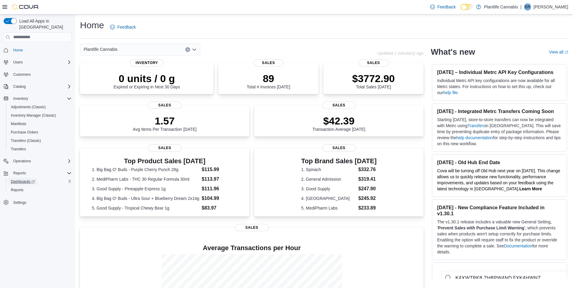
click at [25, 179] on span "Dashboards" at bounding box center [23, 181] width 24 height 5
click at [14, 188] on span "Reports" at bounding box center [17, 190] width 13 height 5
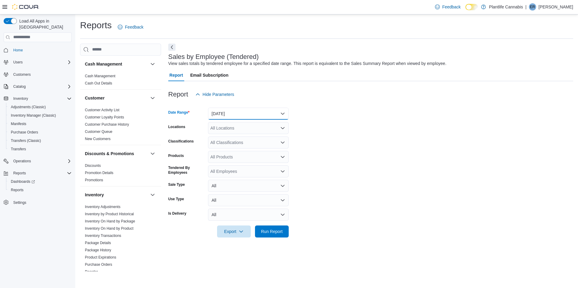
click at [262, 113] on button "Yesterday" at bounding box center [248, 114] width 81 height 12
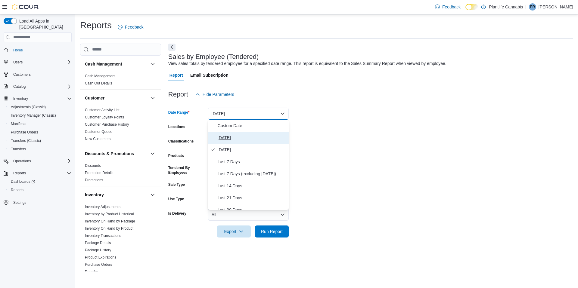
click at [228, 140] on span "Today" at bounding box center [252, 137] width 69 height 7
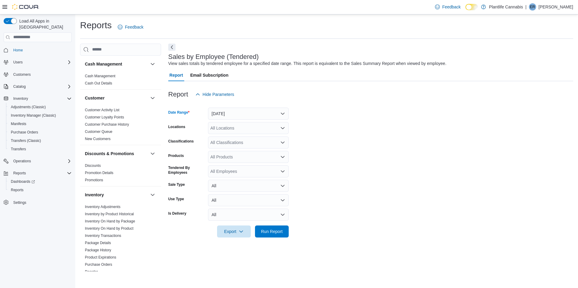
click at [235, 129] on div "All Locations" at bounding box center [248, 128] width 81 height 12
type input "*"
type input "*****"
click at [240, 148] on span "Edmonton - Windermere South" at bounding box center [263, 147] width 79 height 6
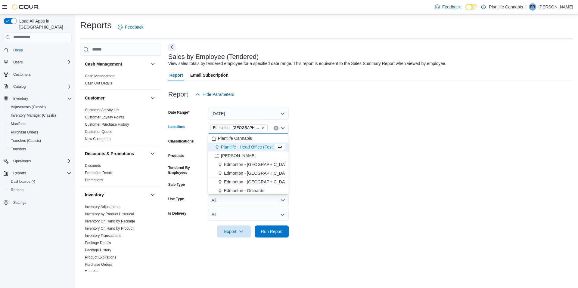
click at [318, 133] on form "Date Range Today Locations Edmonton - Windermere South Combo box. Selected. Edm…" at bounding box center [370, 168] width 405 height 137
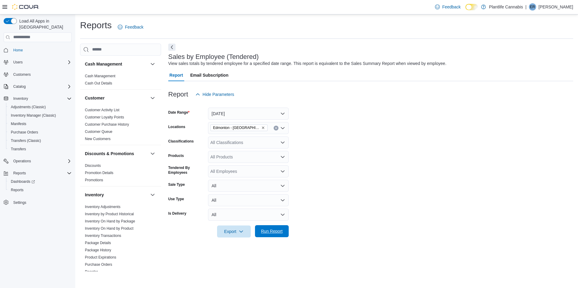
click at [266, 229] on span "Run Report" at bounding box center [272, 231] width 22 height 6
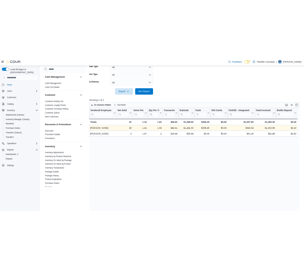
scroll to position [173, 0]
